Goal: Transaction & Acquisition: Purchase product/service

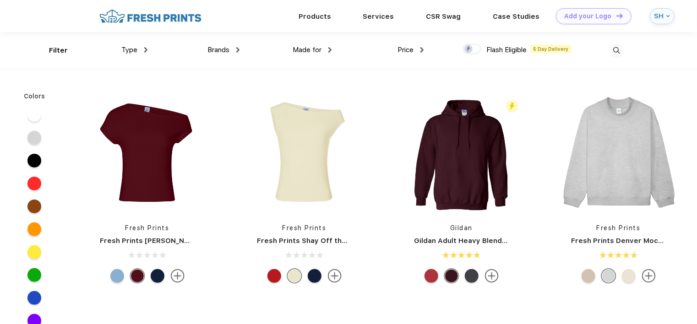
click at [141, 48] on div "Type" at bounding box center [134, 50] width 26 height 11
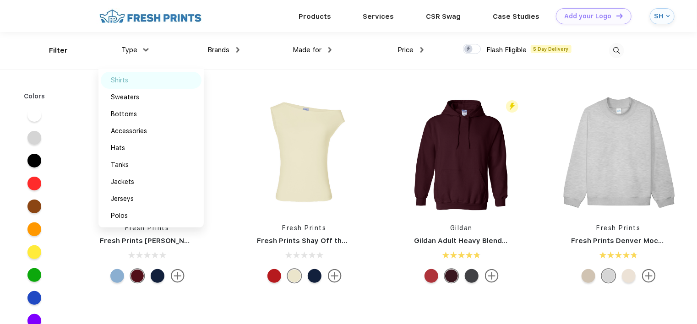
click at [130, 76] on div "Shirts" at bounding box center [151, 80] width 101 height 17
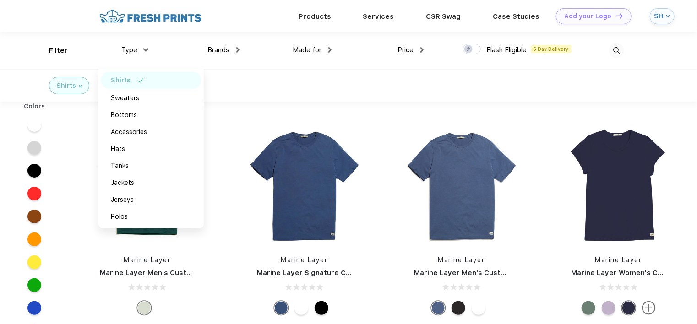
click at [235, 49] on div "Brands" at bounding box center [223, 50] width 32 height 11
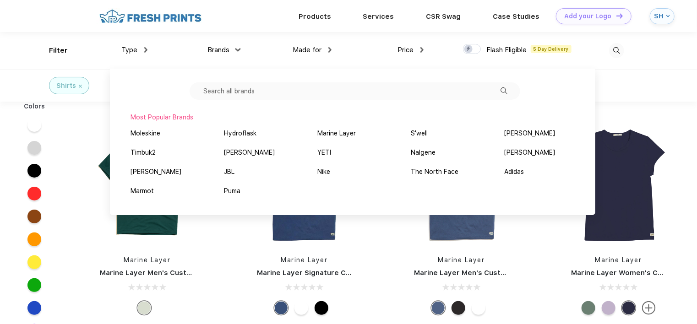
click at [326, 51] on div "Made for" at bounding box center [312, 50] width 39 height 11
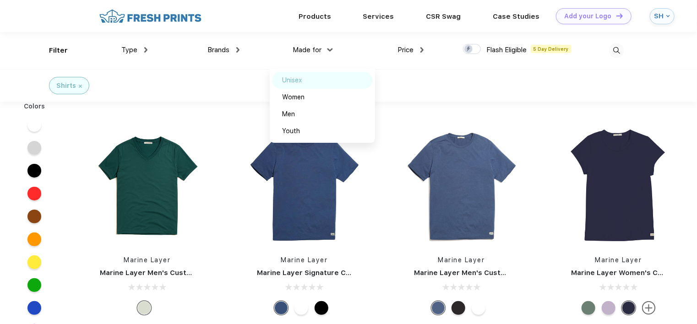
click at [300, 81] on div "Unisex" at bounding box center [292, 81] width 20 height 10
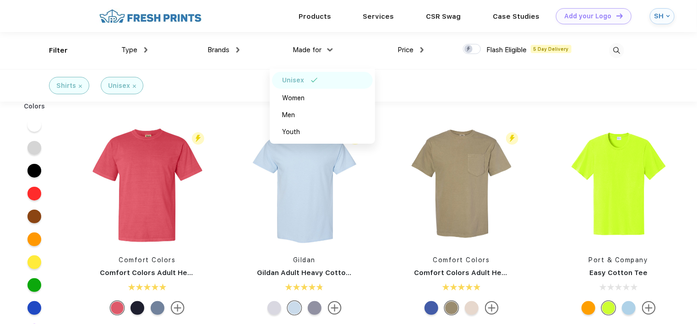
click at [437, 73] on div "Shirts Unisex" at bounding box center [348, 85] width 697 height 33
click at [418, 48] on div "Price" at bounding box center [411, 50] width 26 height 11
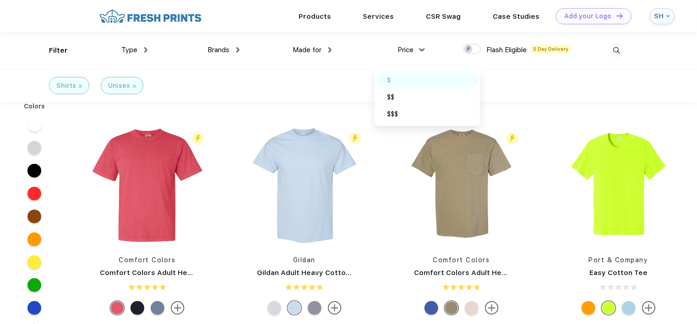
click at [401, 76] on div "$" at bounding box center [427, 80] width 101 height 17
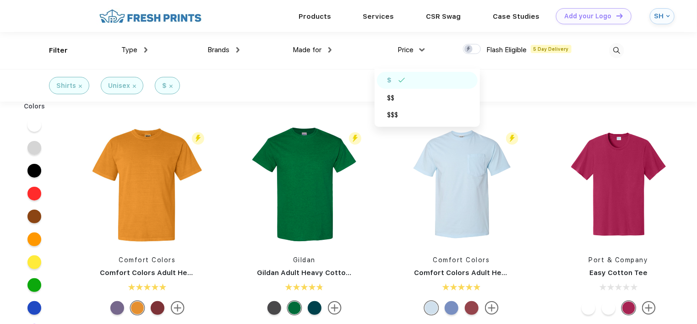
click at [501, 76] on div "Shirts Unisex $" at bounding box center [348, 85] width 697 height 33
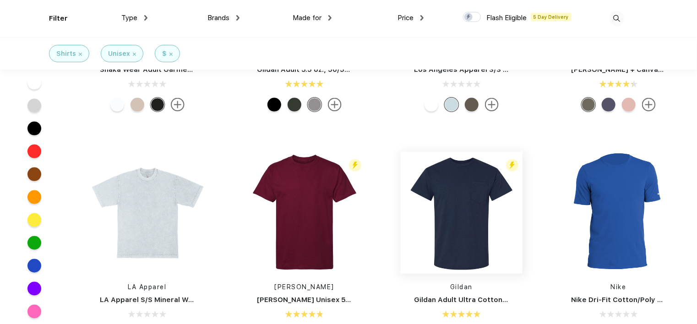
scroll to position [641, 0]
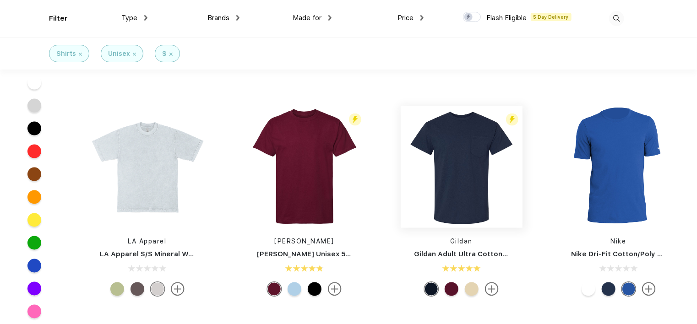
click at [471, 185] on img at bounding box center [462, 167] width 122 height 122
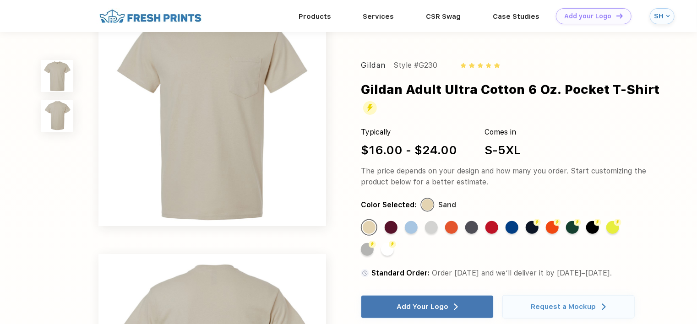
scroll to position [46, 0]
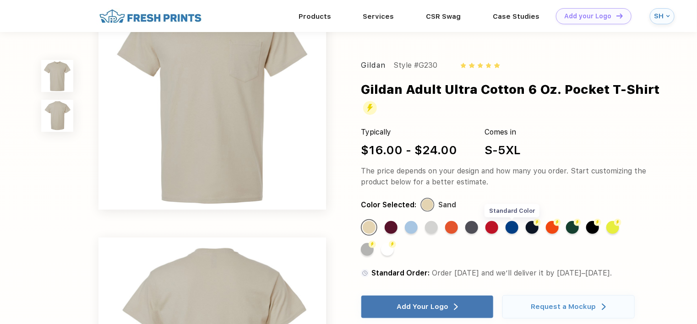
click at [511, 225] on div "Standard Color" at bounding box center [512, 227] width 13 height 13
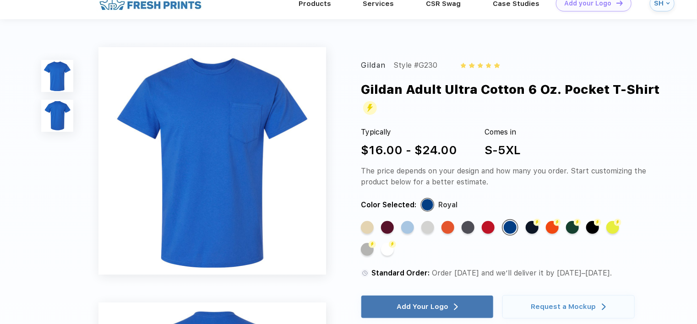
scroll to position [0, 0]
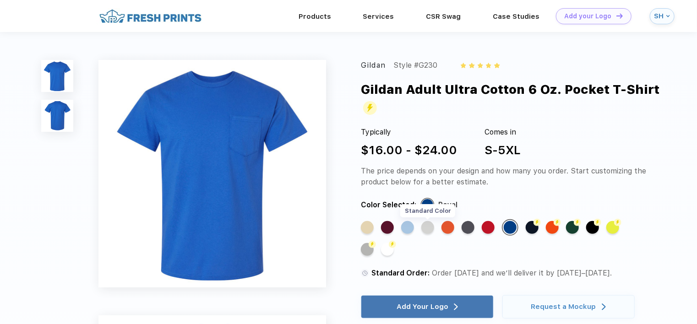
click at [431, 226] on div "Standard Color" at bounding box center [427, 227] width 13 height 13
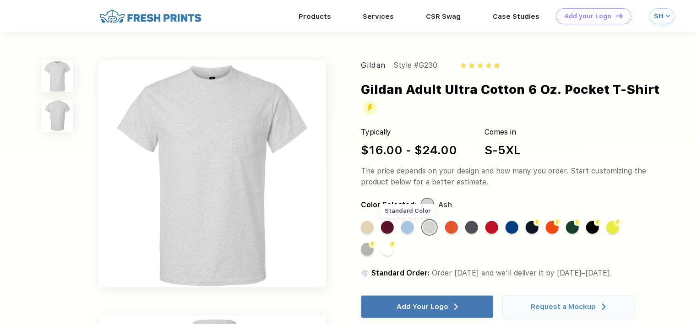
click at [409, 227] on div "Standard Color" at bounding box center [407, 227] width 13 height 13
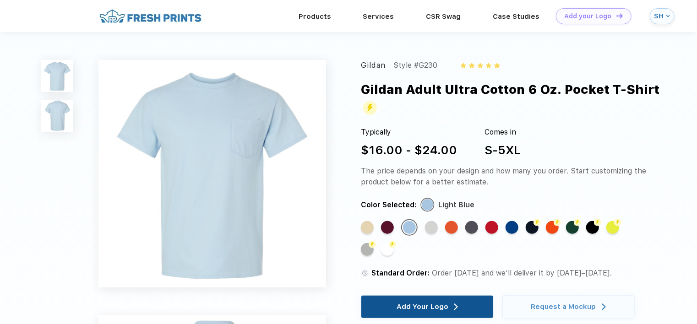
click at [472, 304] on div "Add Your Logo" at bounding box center [427, 306] width 132 height 23
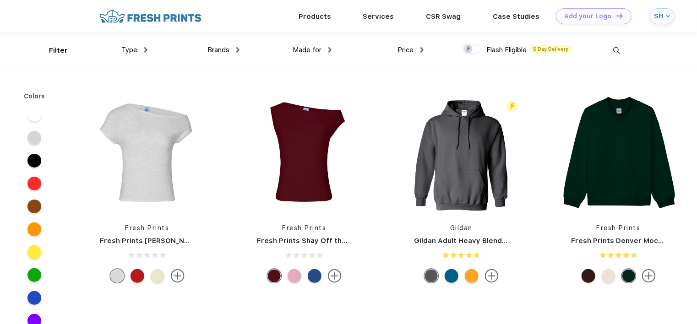
click at [148, 52] on div "Brands Most Popular Brands Moleskine Hydroflask Marine Layer S'well [PERSON_NAM…" at bounding box center [193, 50] width 92 height 37
click at [145, 51] on img at bounding box center [145, 49] width 3 height 5
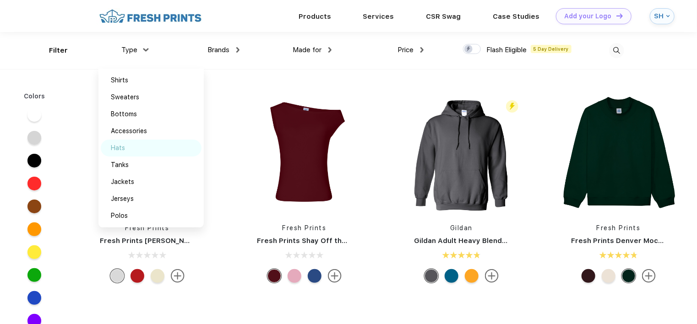
click at [130, 147] on div "Hats" at bounding box center [151, 148] width 101 height 17
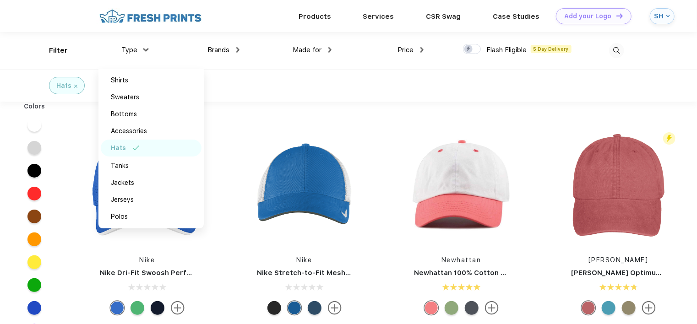
click at [146, 49] on img at bounding box center [145, 49] width 5 height 3
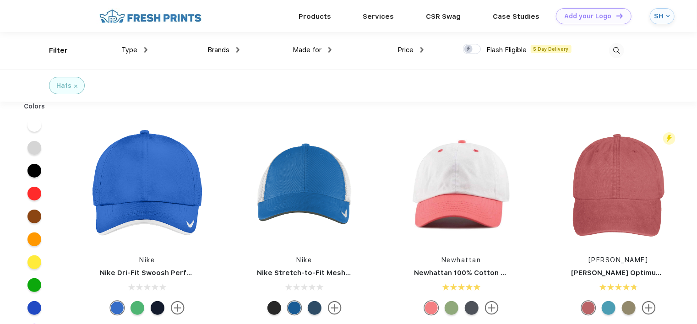
click at [315, 49] on span "Made for" at bounding box center [307, 50] width 29 height 8
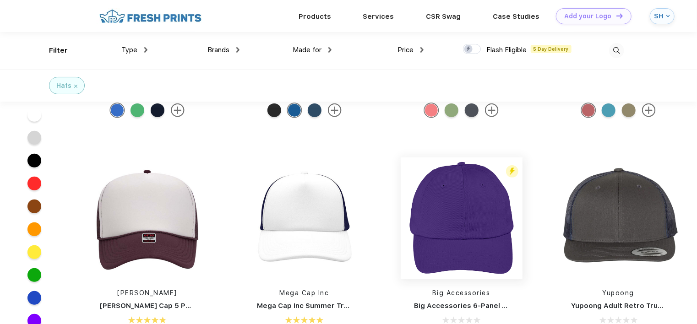
scroll to position [92, 0]
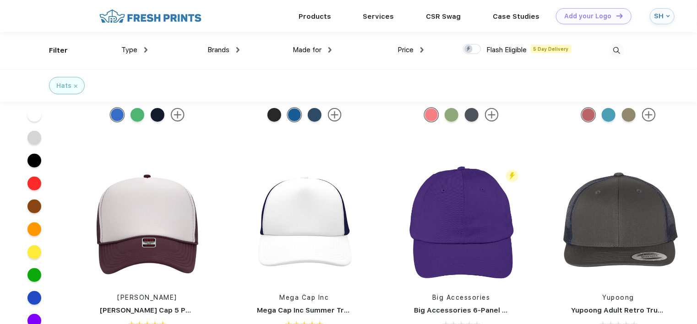
click at [419, 49] on div "Price" at bounding box center [411, 50] width 26 height 11
click at [401, 80] on img at bounding box center [401, 80] width 7 height 5
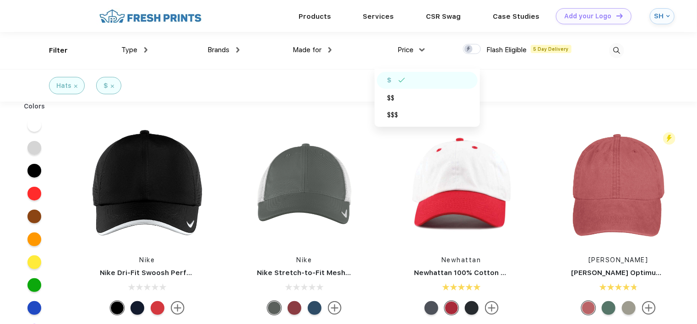
click at [512, 78] on div "Hats $" at bounding box center [348, 85] width 697 height 33
click at [327, 51] on div "Made for" at bounding box center [312, 50] width 39 height 11
click at [333, 53] on div "Price $ $$ $$$" at bounding box center [378, 50] width 92 height 37
click at [332, 50] on img at bounding box center [329, 49] width 3 height 5
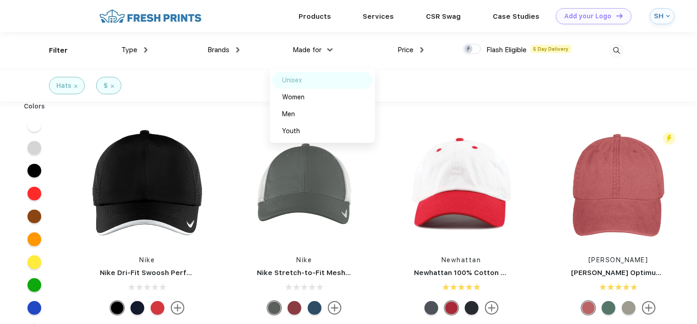
click at [298, 79] on div "Unisex" at bounding box center [292, 81] width 20 height 10
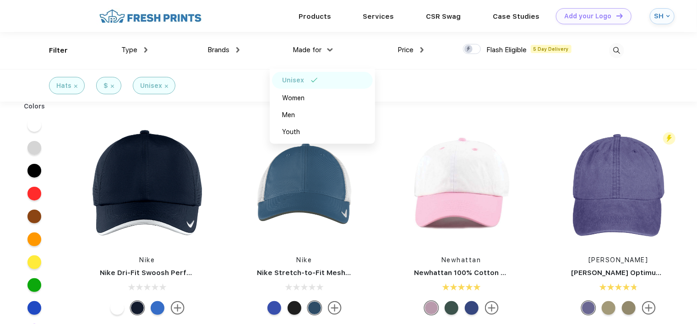
click at [441, 100] on div "Hats $ Unisex" at bounding box center [348, 85] width 697 height 33
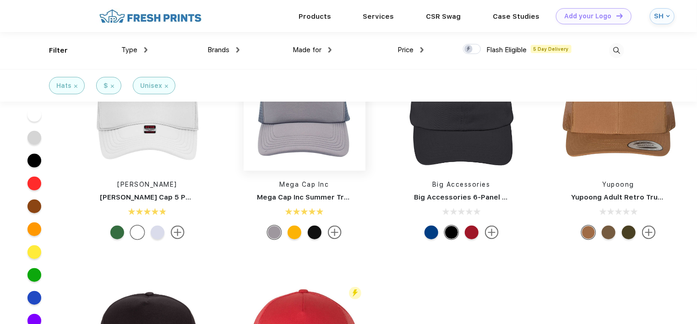
scroll to position [183, 0]
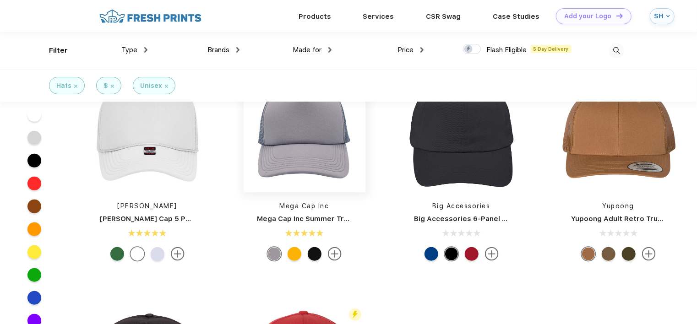
click at [317, 139] on img at bounding box center [305, 132] width 122 height 122
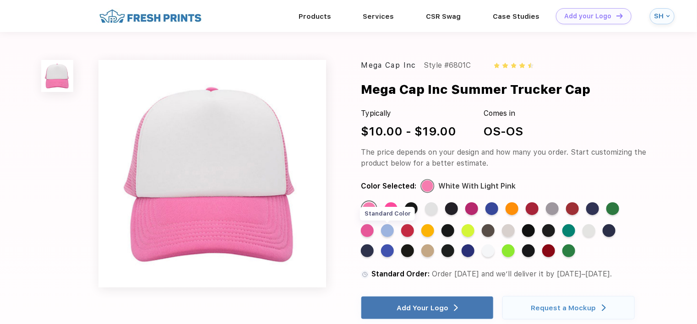
click at [387, 228] on div "Standard Color" at bounding box center [387, 230] width 13 height 13
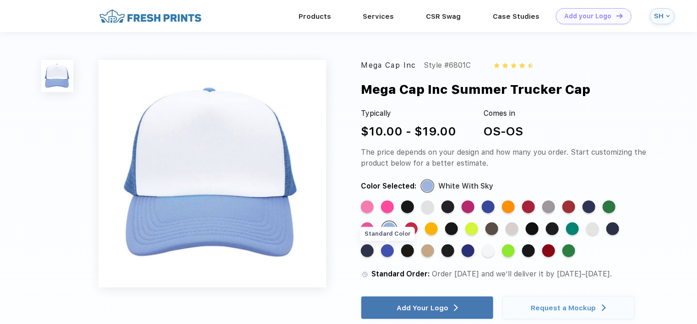
click at [391, 253] on div "Standard Color" at bounding box center [387, 251] width 13 height 13
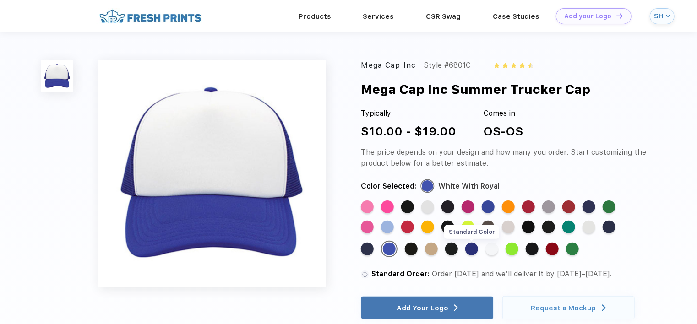
click at [473, 251] on div "Standard Color" at bounding box center [471, 249] width 13 height 13
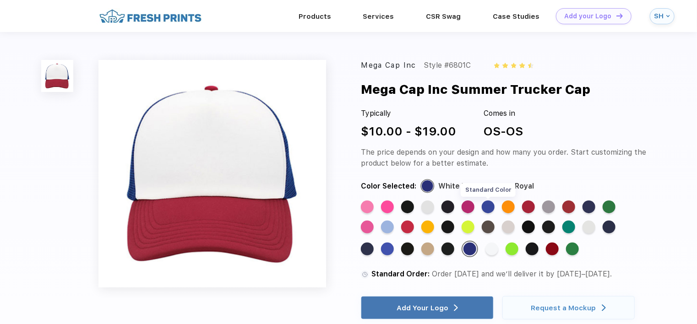
click at [488, 205] on div "Standard Color" at bounding box center [488, 207] width 13 height 13
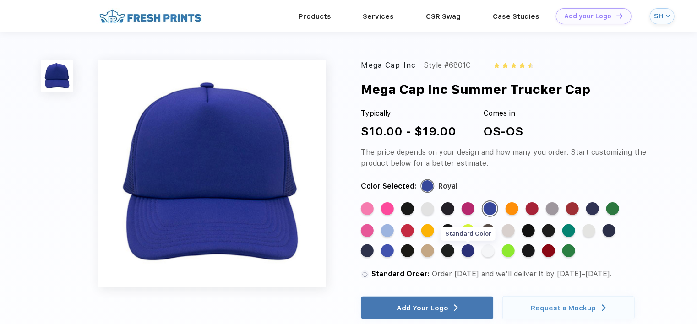
click at [472, 254] on div "Standard Color" at bounding box center [468, 251] width 13 height 13
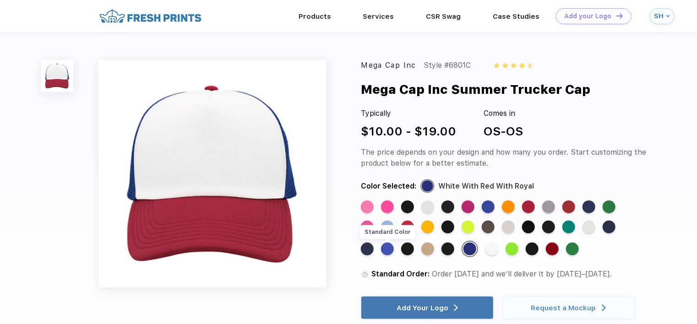
click at [390, 252] on div "Standard Color" at bounding box center [387, 249] width 13 height 13
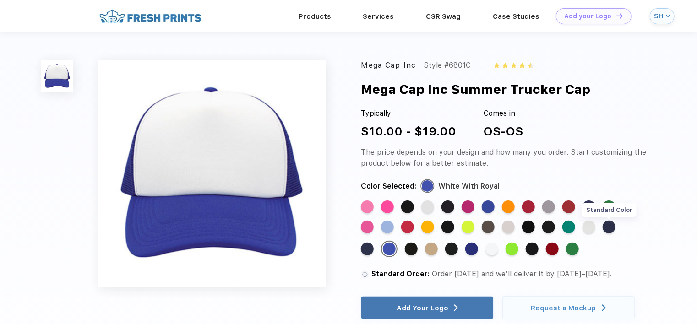
click at [610, 224] on div "Standard Color" at bounding box center [609, 227] width 13 height 13
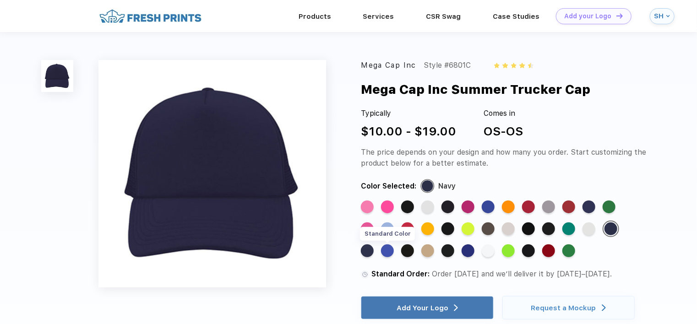
click at [387, 251] on div "Standard Color" at bounding box center [387, 251] width 13 height 13
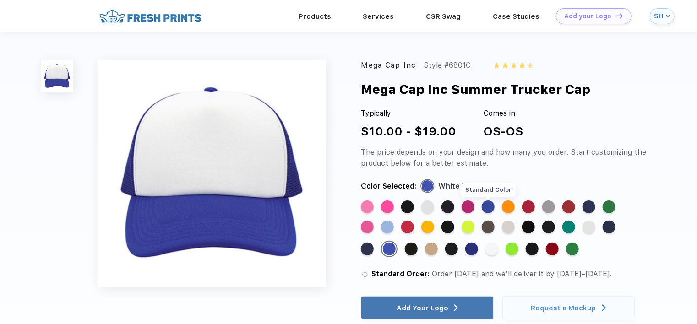
click at [489, 205] on div "Standard Color" at bounding box center [488, 207] width 13 height 13
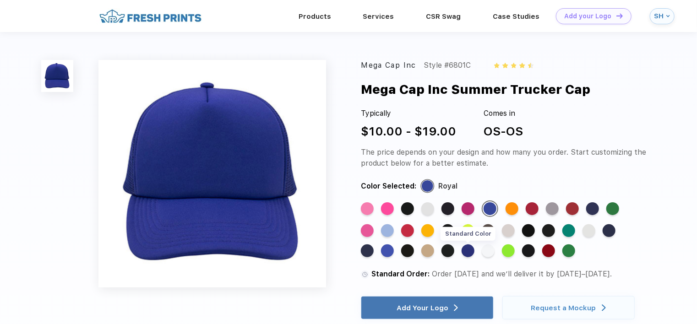
click at [474, 247] on div "Standard Color" at bounding box center [468, 251] width 13 height 13
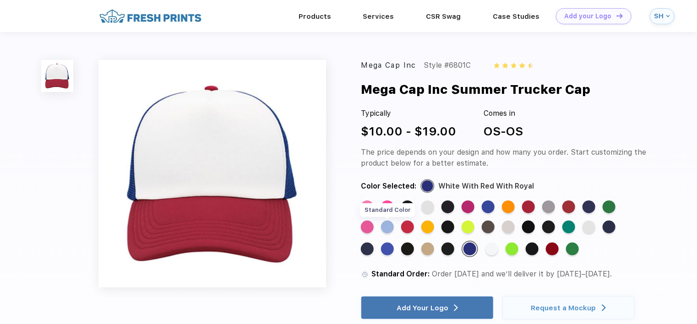
click at [389, 230] on div "Standard Color" at bounding box center [387, 227] width 13 height 13
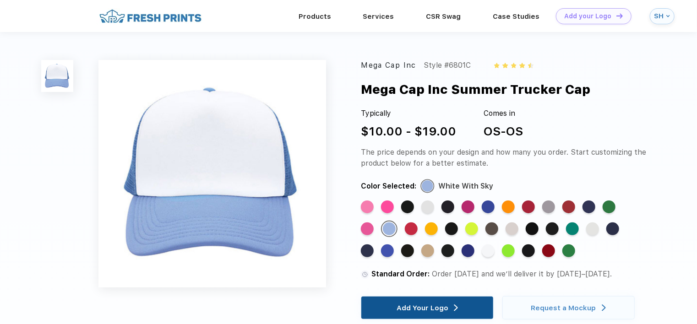
click at [443, 311] on div "Add Your Logo" at bounding box center [423, 308] width 52 height 9
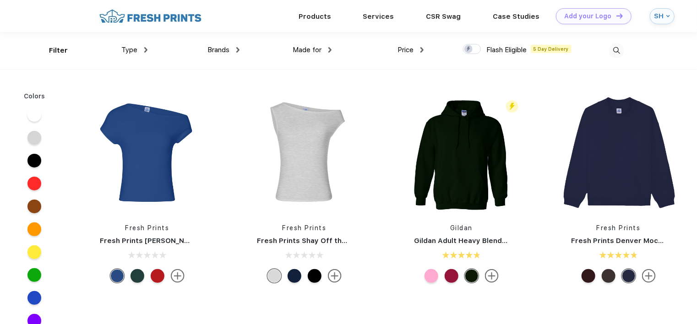
click at [147, 48] on img at bounding box center [145, 49] width 3 height 5
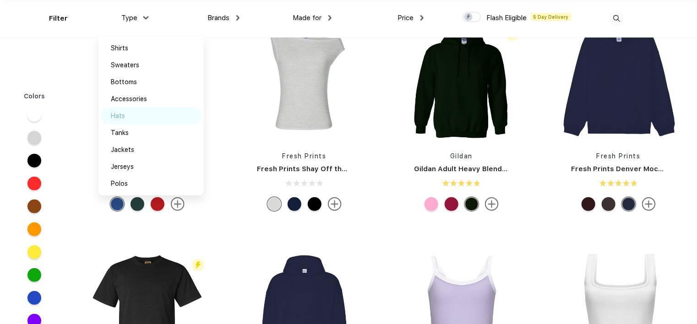
scroll to position [46, 0]
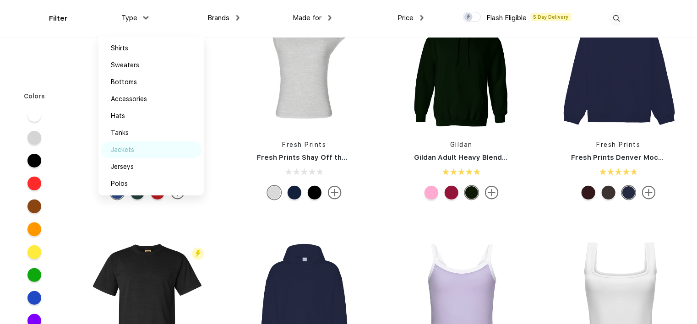
click at [133, 150] on div "Jackets" at bounding box center [122, 150] width 23 height 10
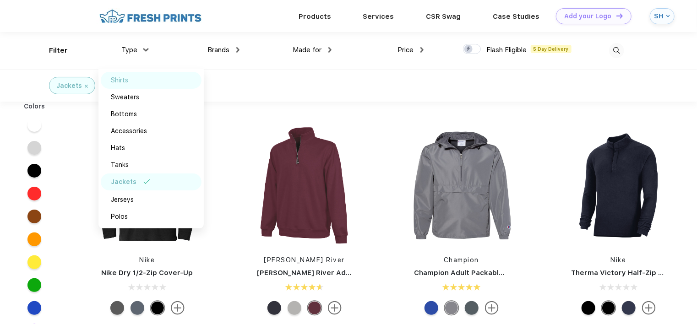
click at [133, 82] on div "Shirts" at bounding box center [151, 80] width 101 height 17
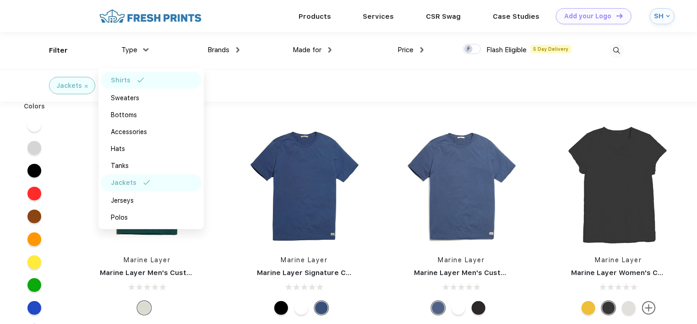
click at [301, 86] on div "Jackets Shirts" at bounding box center [348, 85] width 697 height 33
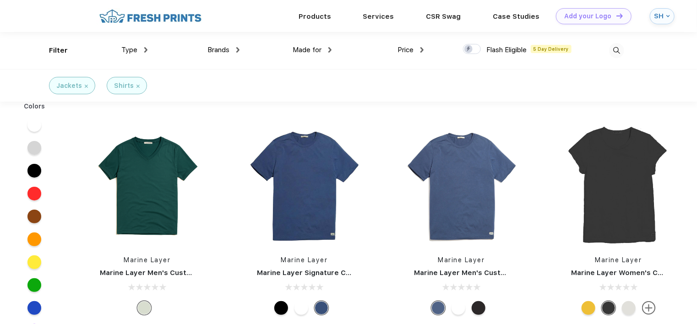
click at [427, 52] on div "Filter Type Shirts Sweaters Bottoms Accessories Hats Tanks Jackets Jerseys Polo…" at bounding box center [337, 50] width 576 height 37
click at [424, 51] on img at bounding box center [421, 49] width 3 height 5
click at [395, 82] on div "$" at bounding box center [427, 80] width 101 height 17
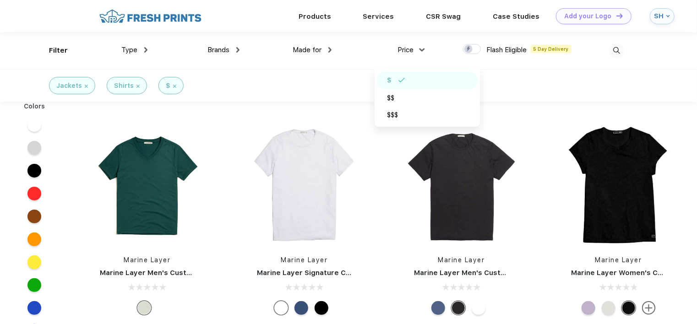
click at [422, 53] on div "Price" at bounding box center [411, 50] width 26 height 11
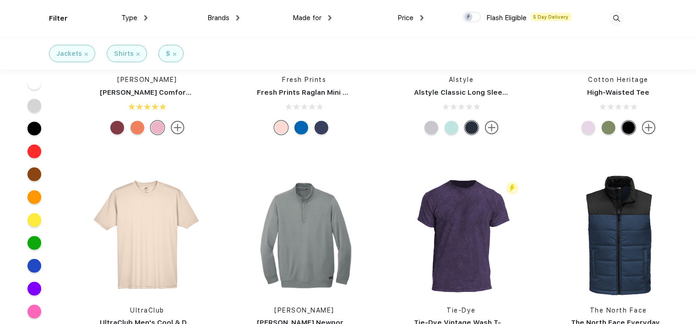
scroll to position [3664, 0]
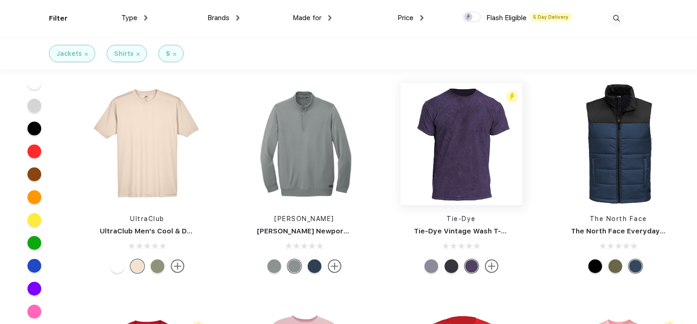
click at [478, 169] on img at bounding box center [462, 144] width 122 height 122
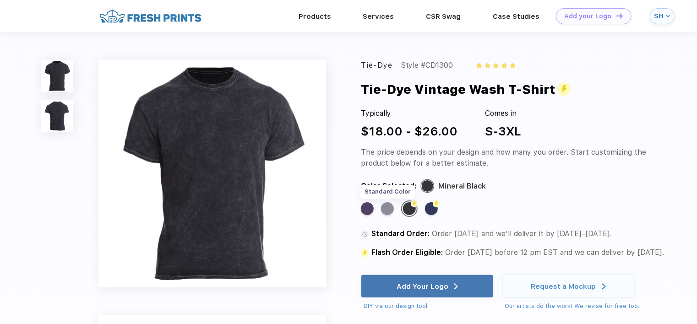
click at [390, 212] on div "Standard Color" at bounding box center [387, 208] width 13 height 13
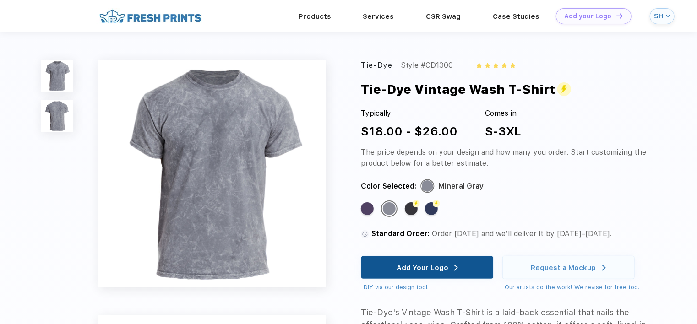
click at [423, 268] on div "Add Your Logo" at bounding box center [423, 267] width 52 height 9
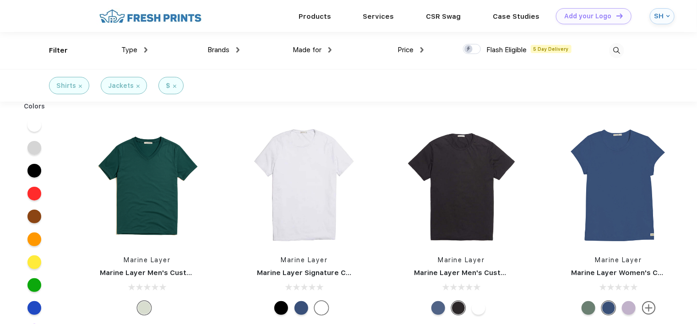
click at [136, 85] on img at bounding box center [137, 86] width 3 height 3
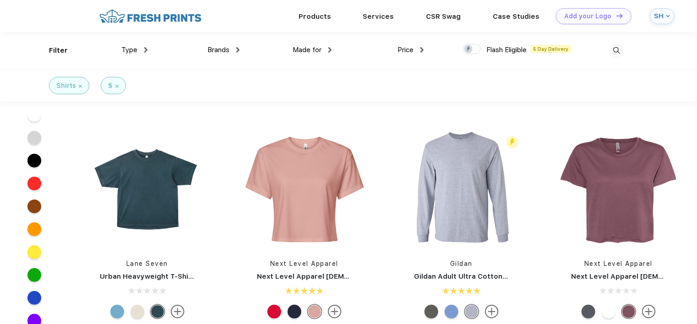
scroll to position [1741, 0]
click at [469, 176] on img at bounding box center [462, 190] width 122 height 122
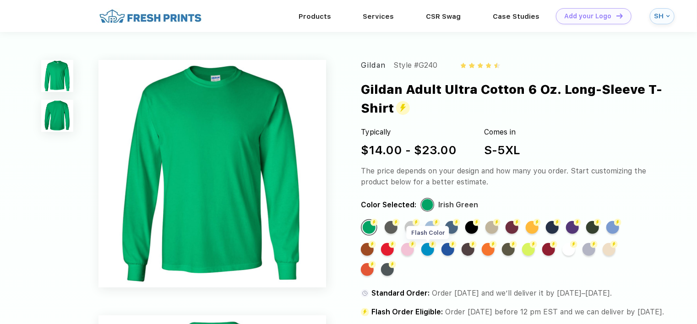
click at [427, 252] on div "Flash Color" at bounding box center [427, 249] width 13 height 13
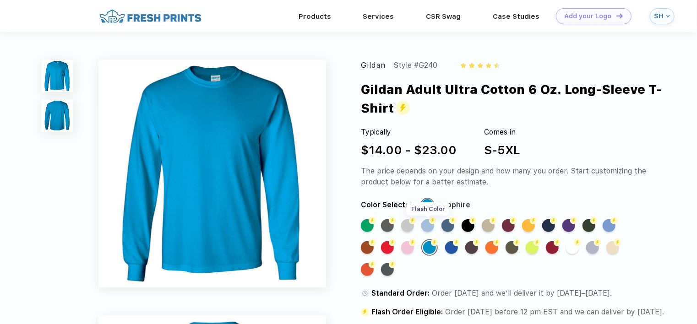
click at [427, 229] on div "Flash Color" at bounding box center [427, 225] width 13 height 13
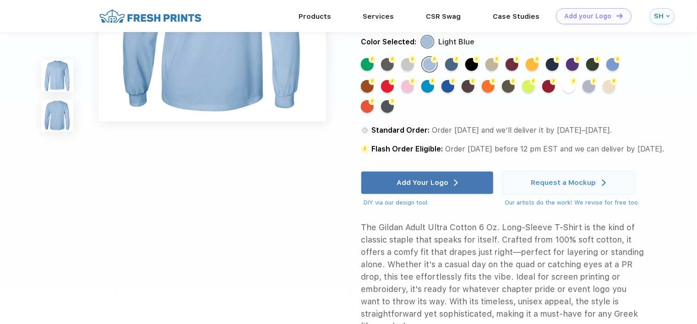
scroll to position [412, 0]
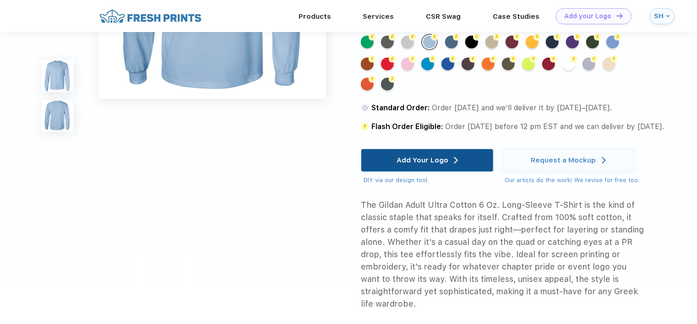
click at [469, 159] on div "Add Your Logo" at bounding box center [427, 160] width 132 height 23
